Goal: Task Accomplishment & Management: Manage account settings

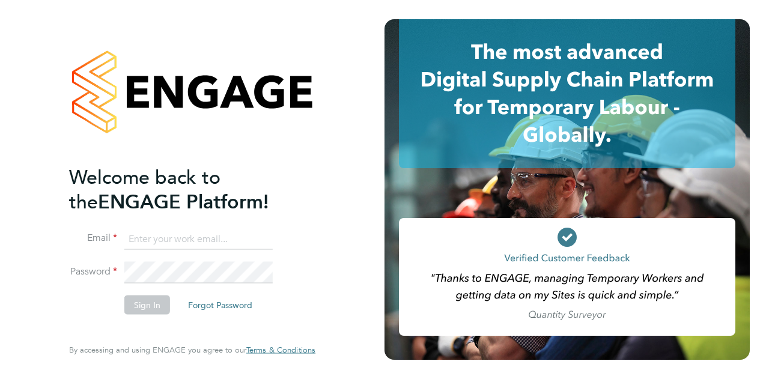
type input "[PERSON_NAME][EMAIL_ADDRESS][PERSON_NAME][PERSON_NAME][DOMAIN_NAME]"
click at [141, 299] on button "Sign In" at bounding box center [147, 304] width 46 height 19
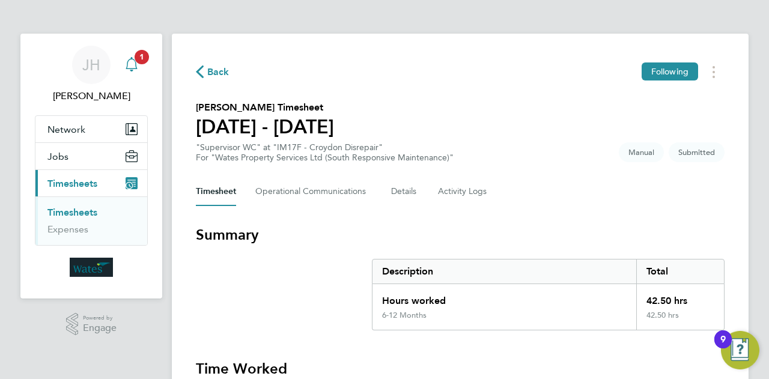
click at [133, 67] on icon "Main navigation" at bounding box center [131, 64] width 14 height 14
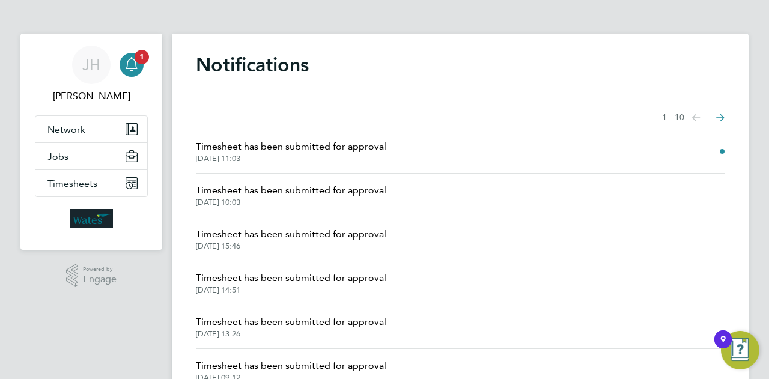
click at [254, 145] on span "Timesheet has been submitted for approval" at bounding box center [291, 146] width 190 height 14
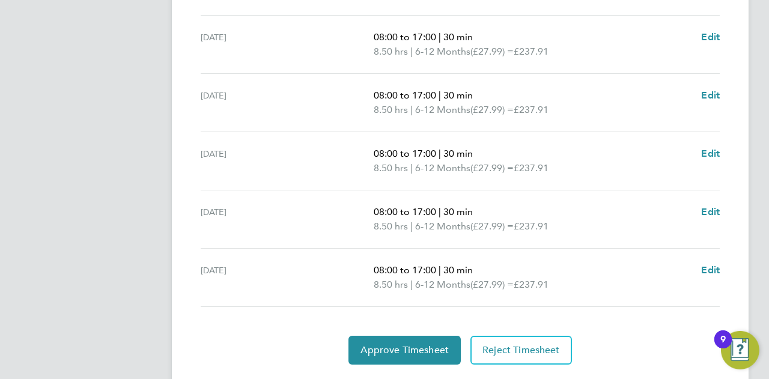
scroll to position [496, 0]
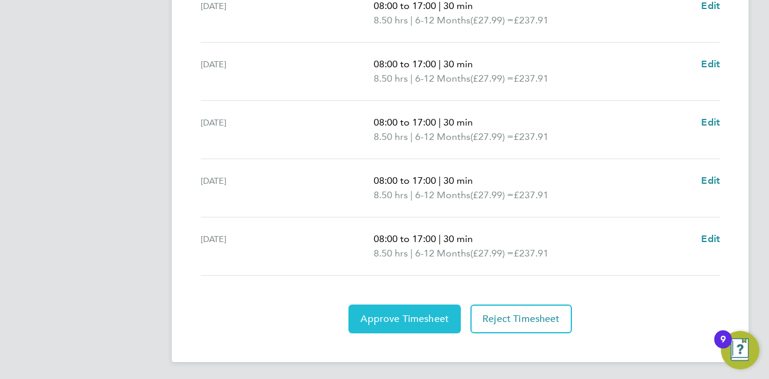
click at [424, 313] on span "Approve Timesheet" at bounding box center [404, 319] width 88 height 12
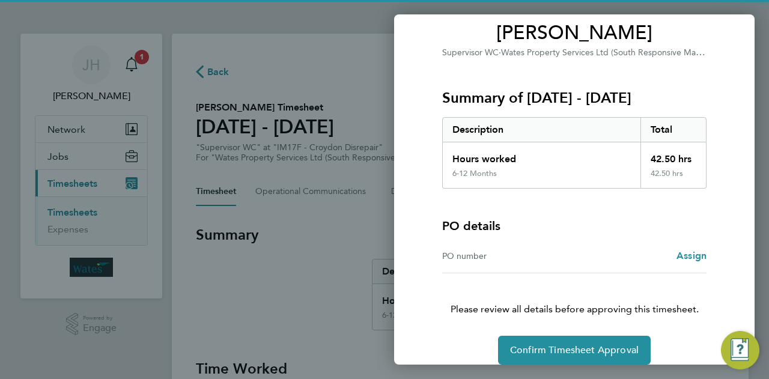
scroll to position [112, 0]
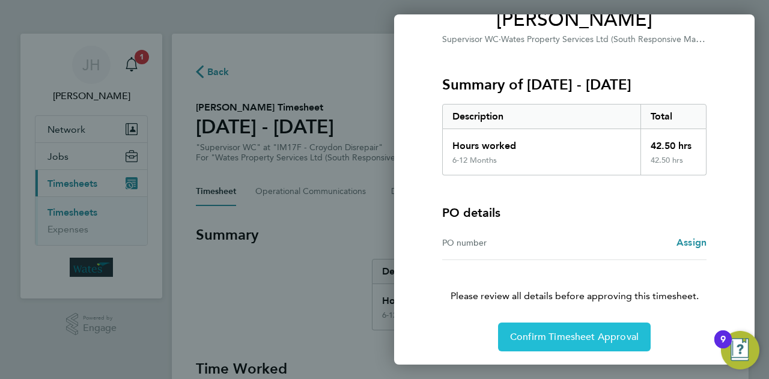
click at [566, 339] on span "Confirm Timesheet Approval" at bounding box center [574, 337] width 129 height 12
